Goal: Task Accomplishment & Management: Complete application form

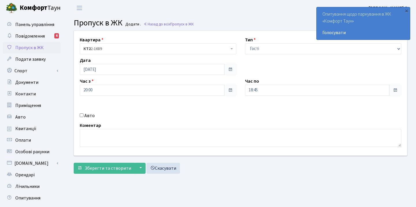
select select "3"
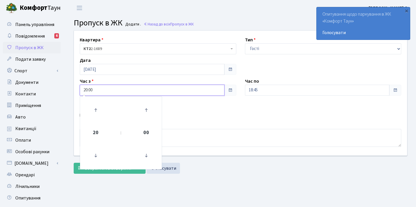
click at [191, 94] on input "20:00" at bounding box center [152, 90] width 145 height 11
click at [95, 154] on icon at bounding box center [96, 156] width 16 height 16
click at [147, 108] on icon at bounding box center [146, 110] width 16 height 16
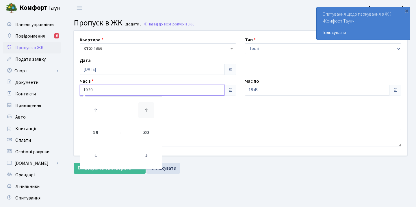
type input "19:45"
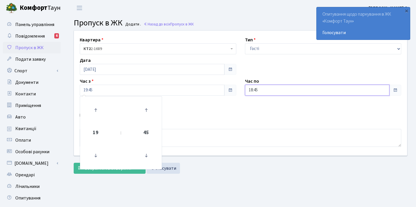
click at [289, 88] on input "18:45" at bounding box center [317, 90] width 145 height 11
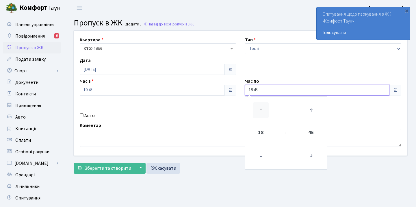
click at [259, 113] on icon at bounding box center [261, 110] width 16 height 16
click at [314, 109] on icon at bounding box center [311, 110] width 16 height 16
type input "21:00"
click at [224, 115] on div "Авто" at bounding box center [157, 115] width 165 height 7
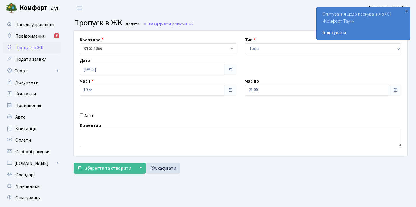
click at [83, 114] on input "Авто" at bounding box center [82, 115] width 4 height 4
checkbox input "true"
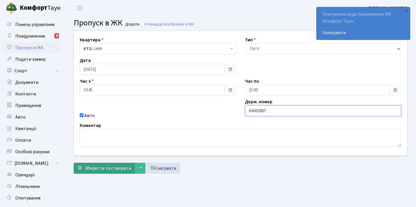
type input "KA6028AT"
click at [106, 167] on span "Зберегти та створити" at bounding box center [108, 168] width 47 height 6
